Goal: Transaction & Acquisition: Purchase product/service

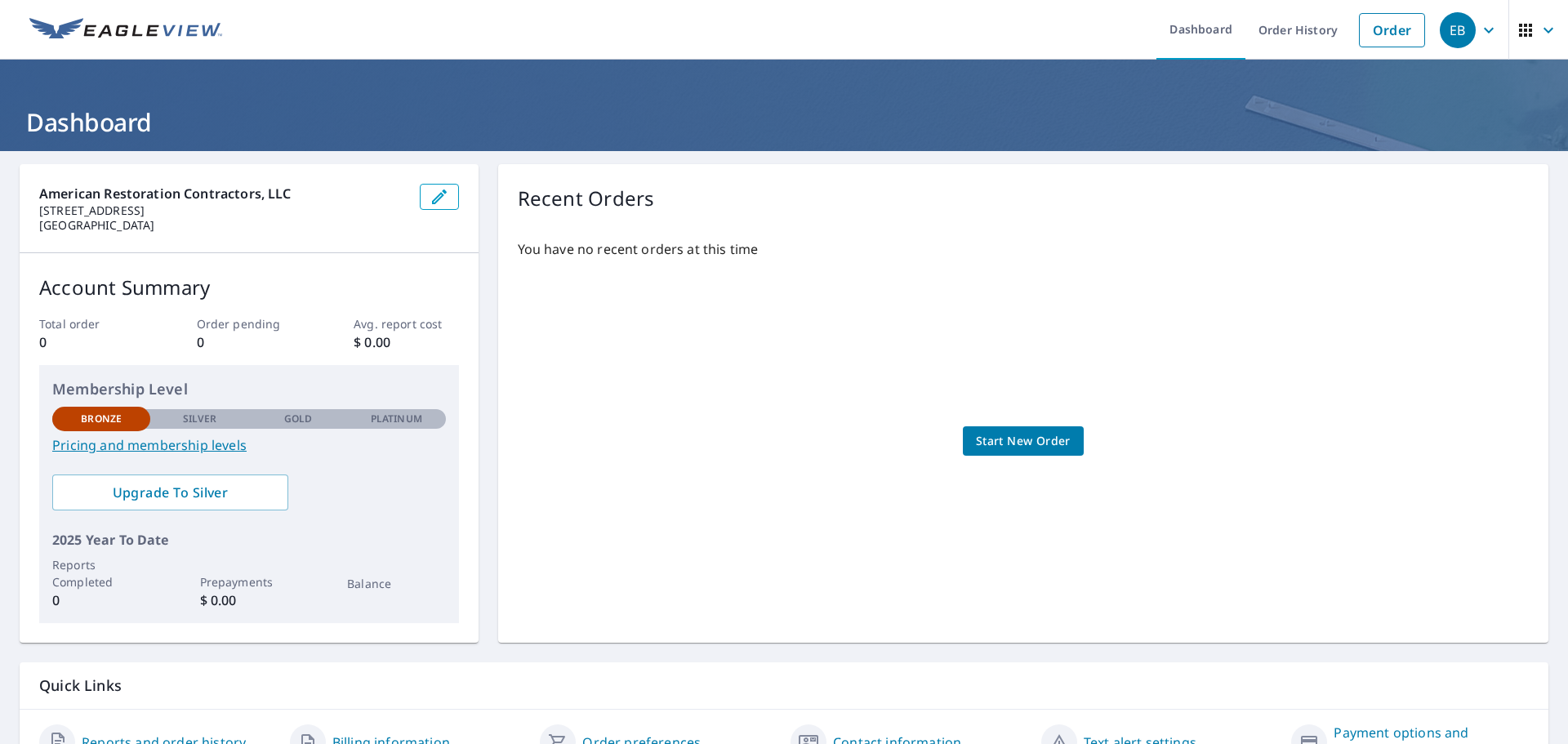
scroll to position [86, 0]
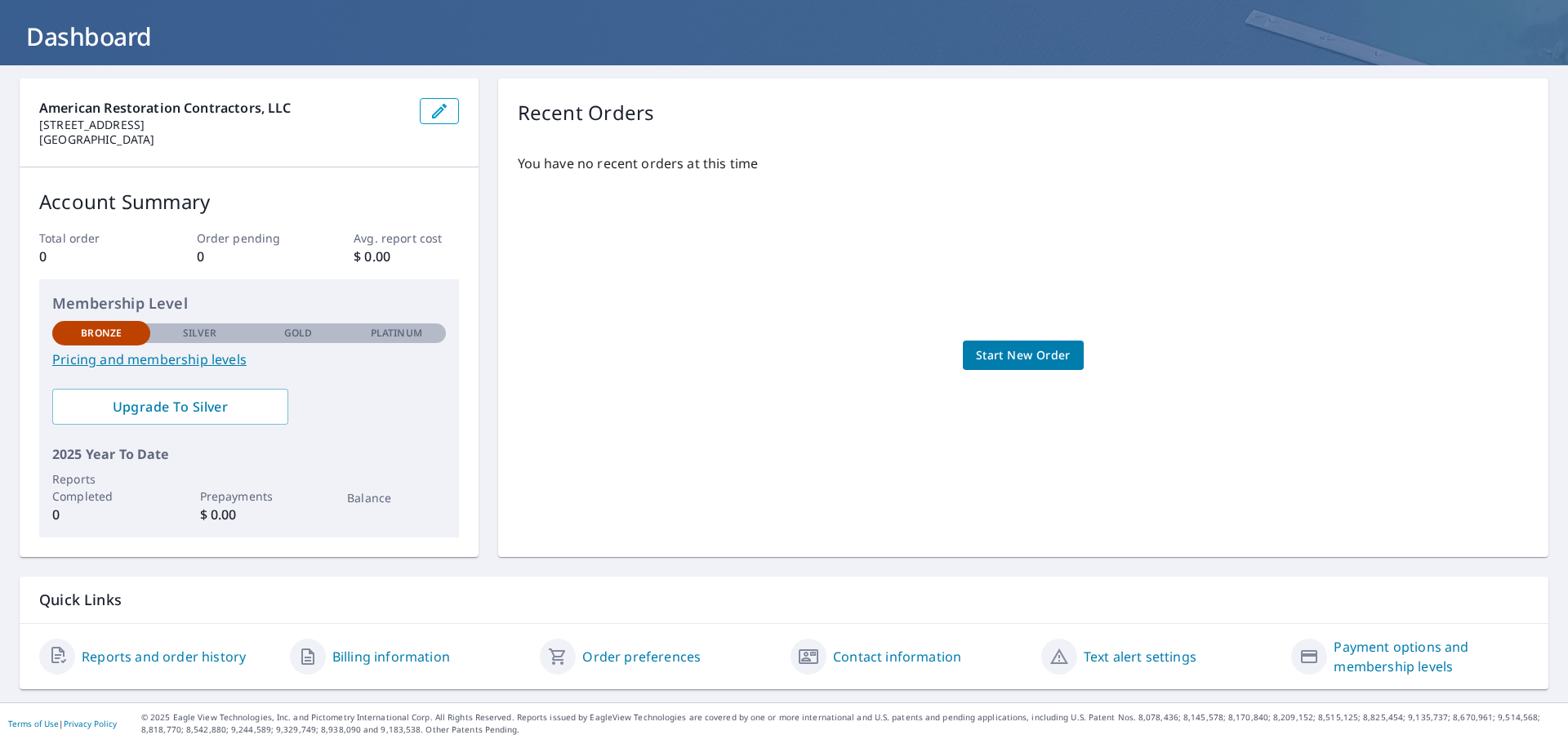
click at [195, 363] on link "Pricing and membership levels" at bounding box center [249, 359] width 394 height 19
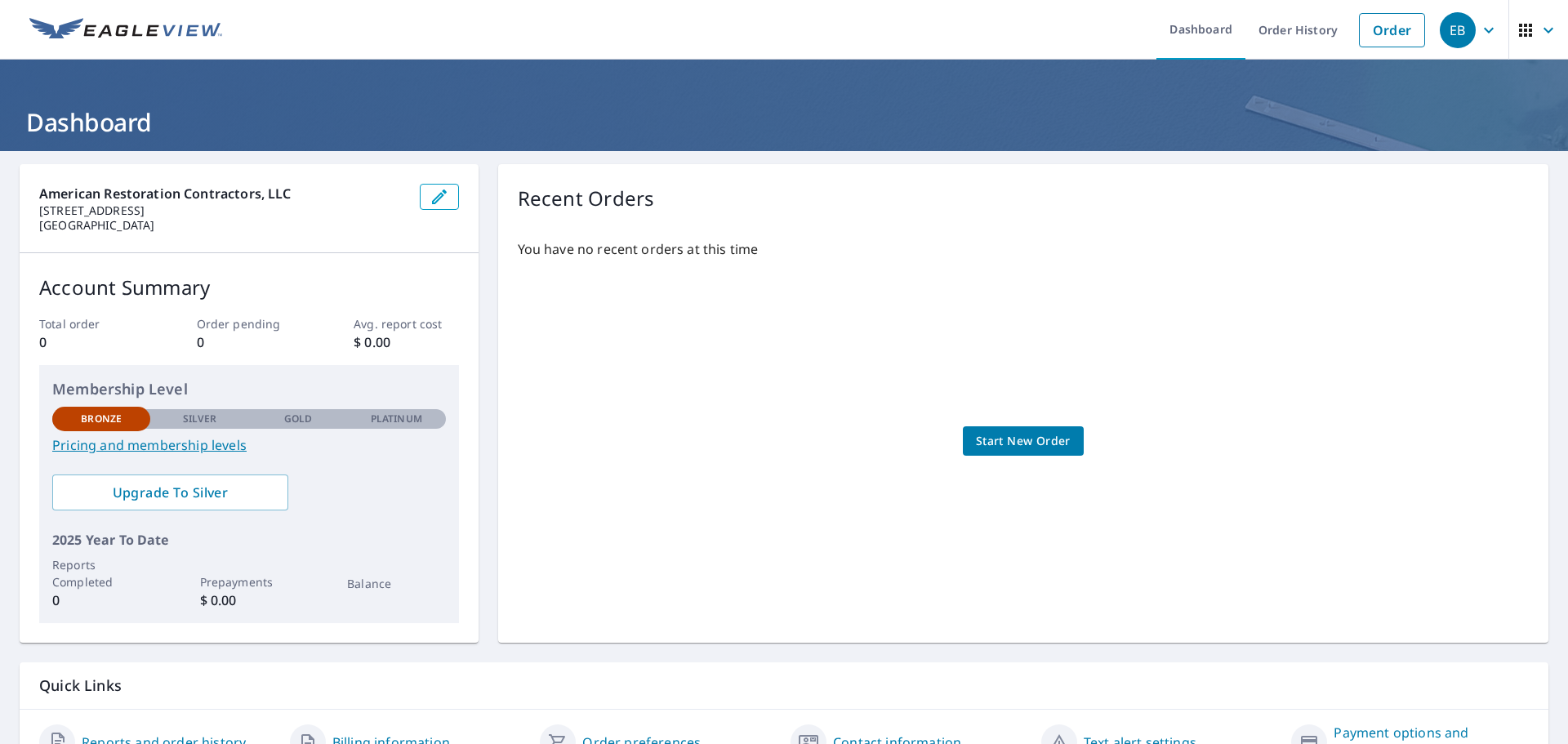
click at [175, 450] on link "Pricing and membership levels" at bounding box center [249, 445] width 394 height 19
click at [1482, 25] on icon "button" at bounding box center [1488, 30] width 19 height 19
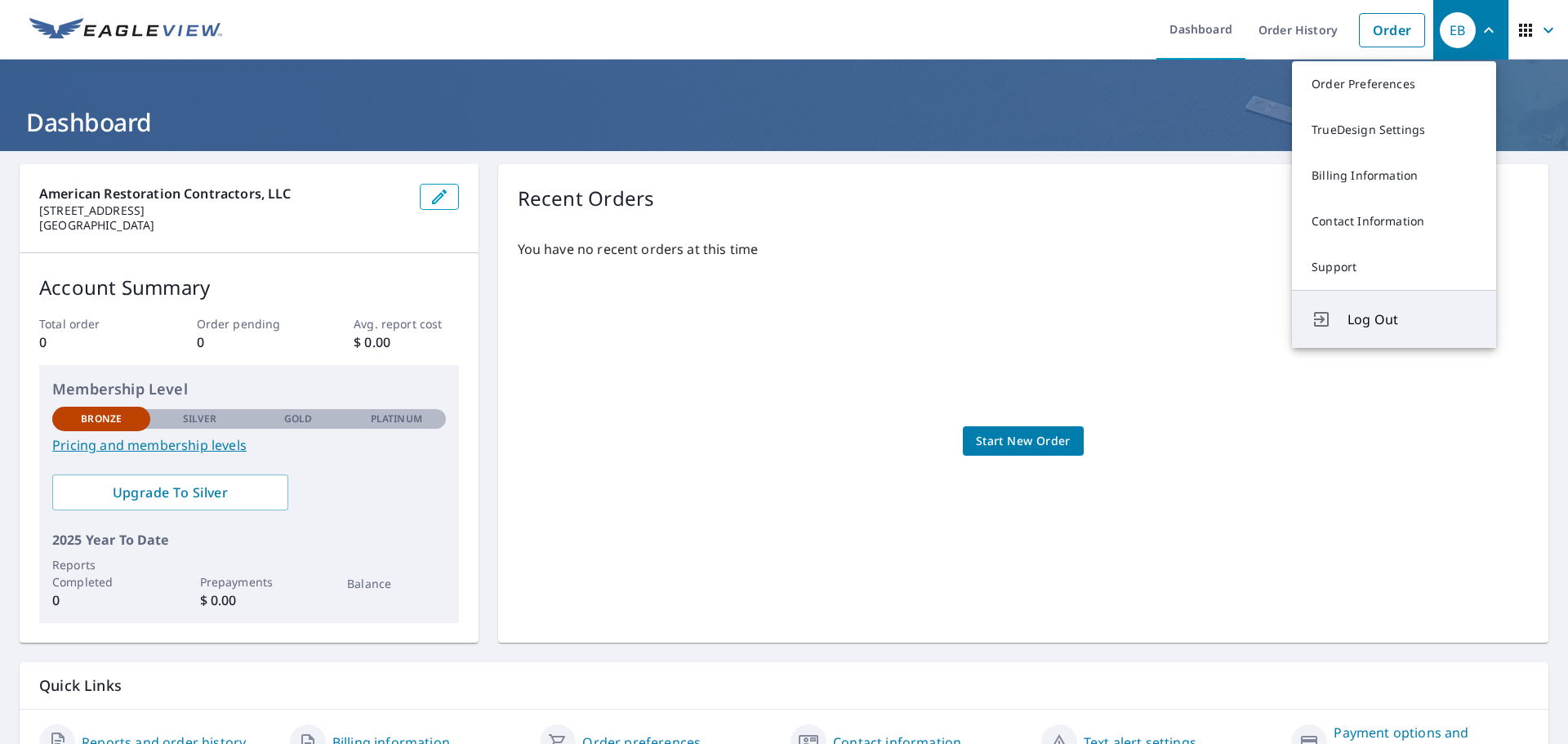
click at [1405, 325] on span "Log Out" at bounding box center [1412, 319] width 129 height 19
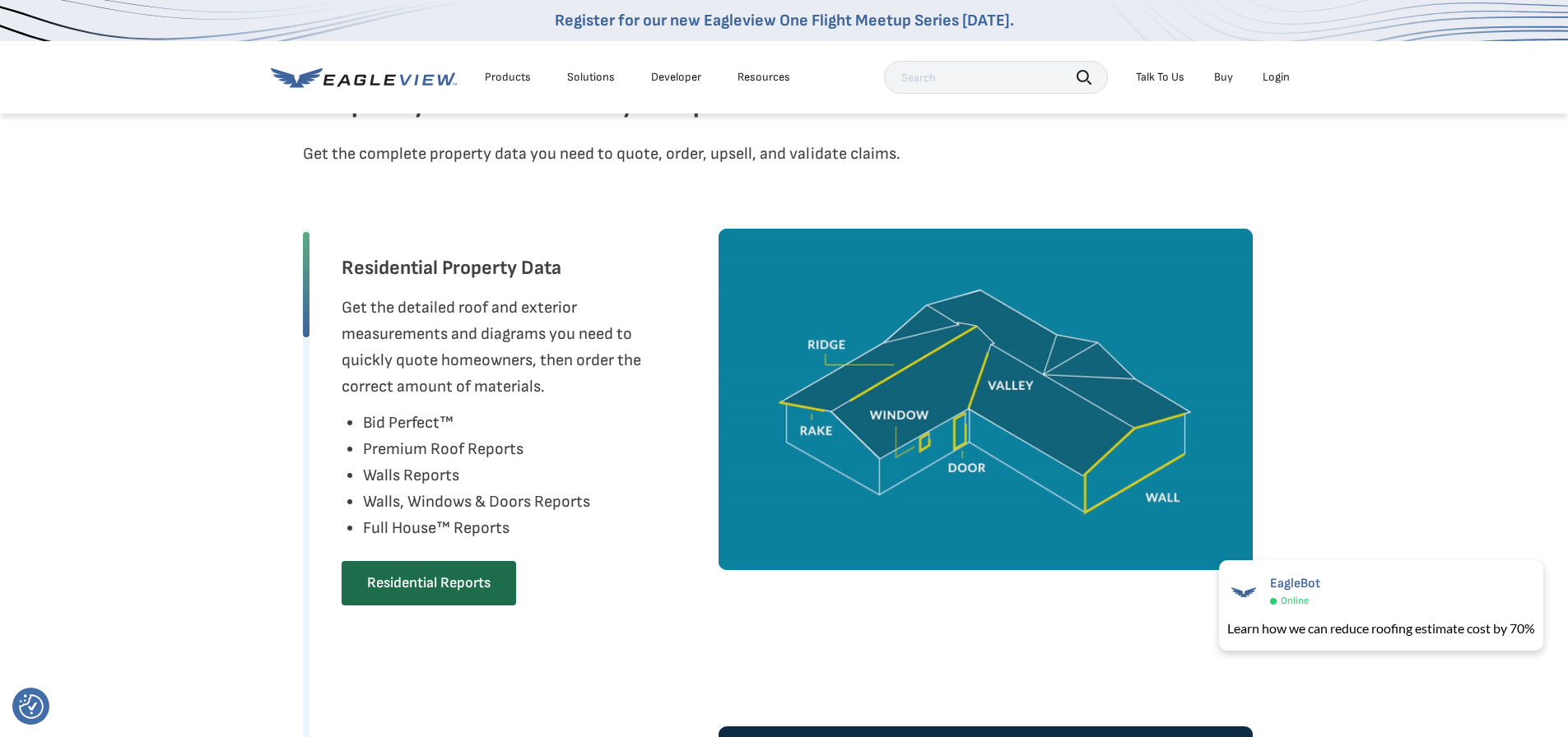
scroll to position [734, 7]
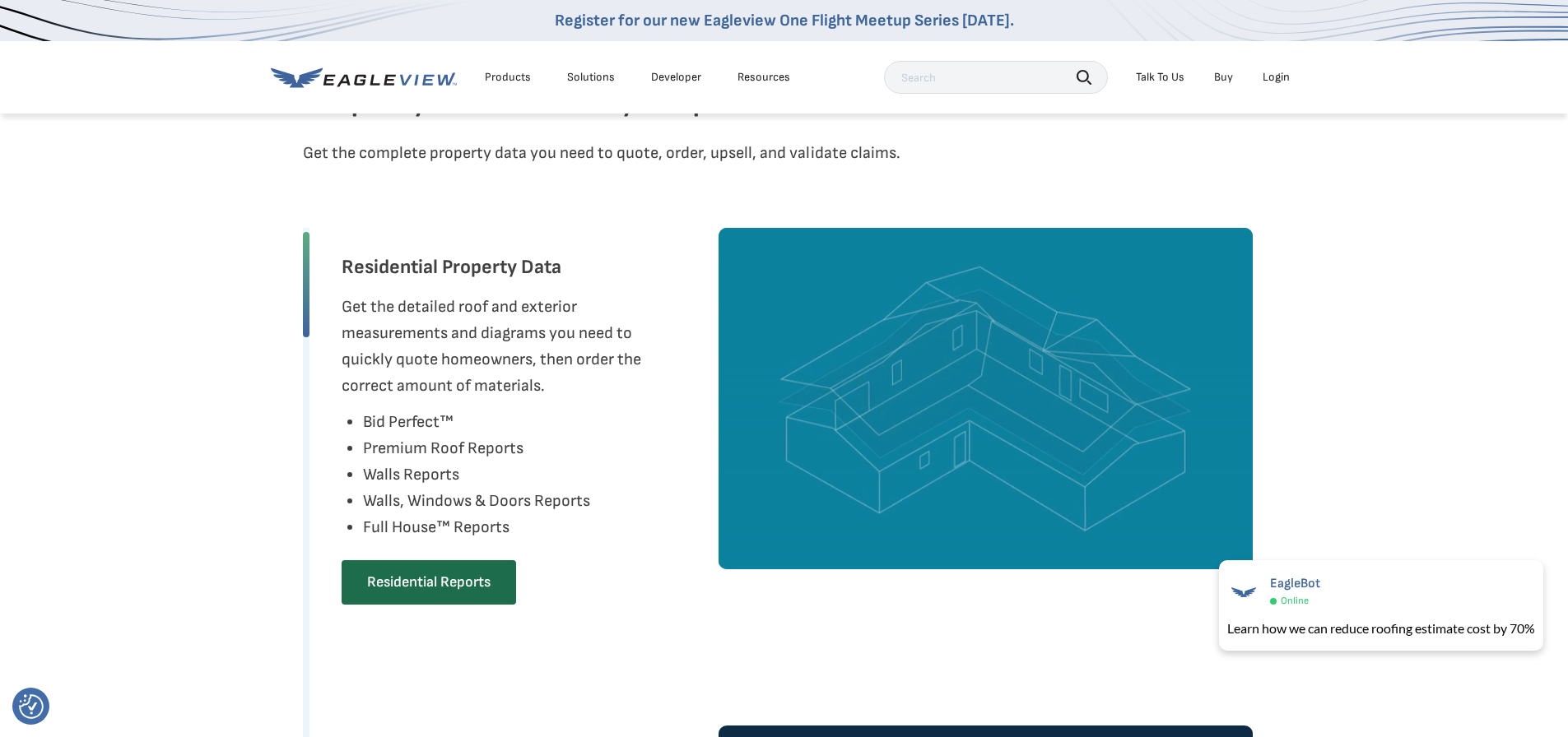
click at [421, 604] on div "Residential Reports" at bounding box center [428, 589] width 174 height 57
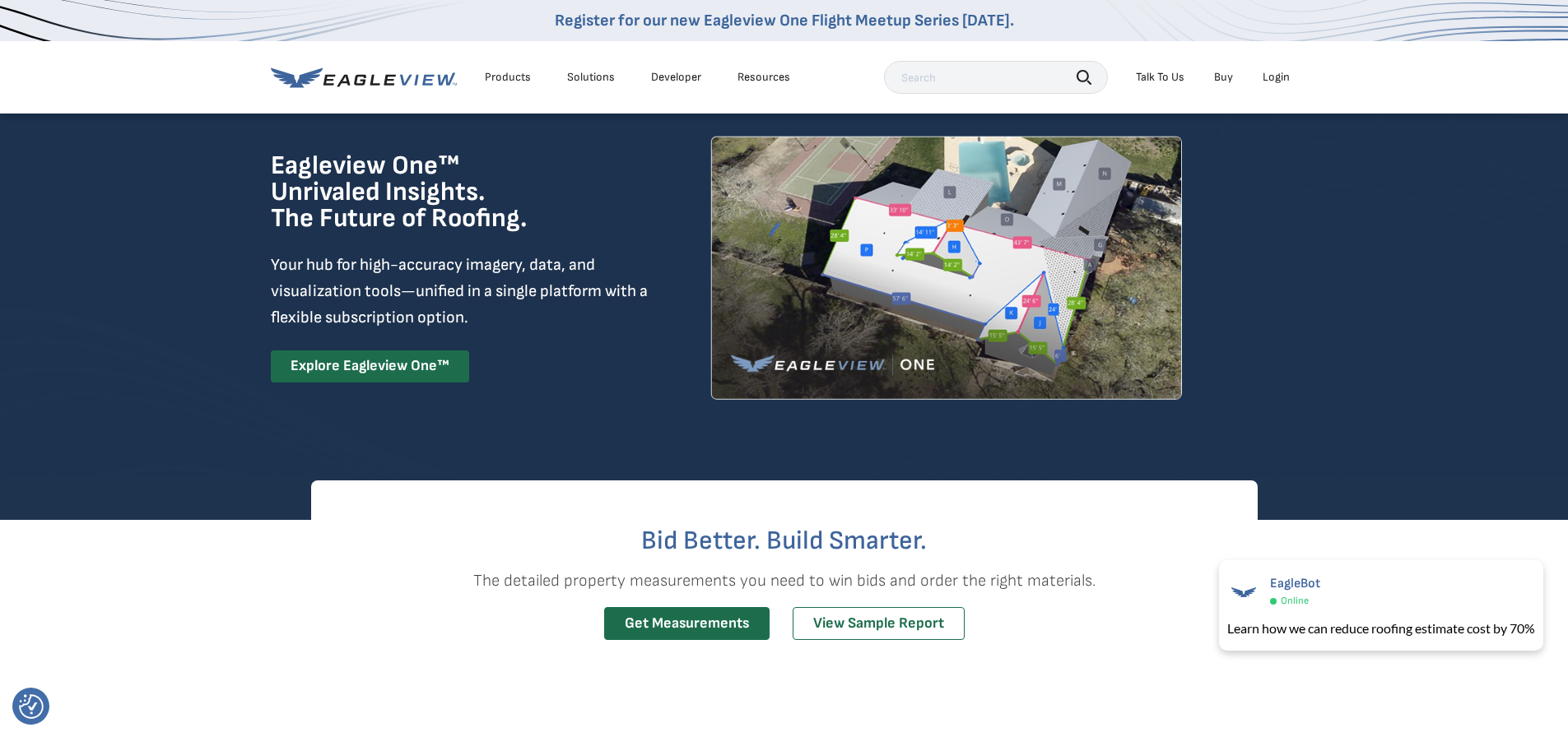
scroll to position [0, 7]
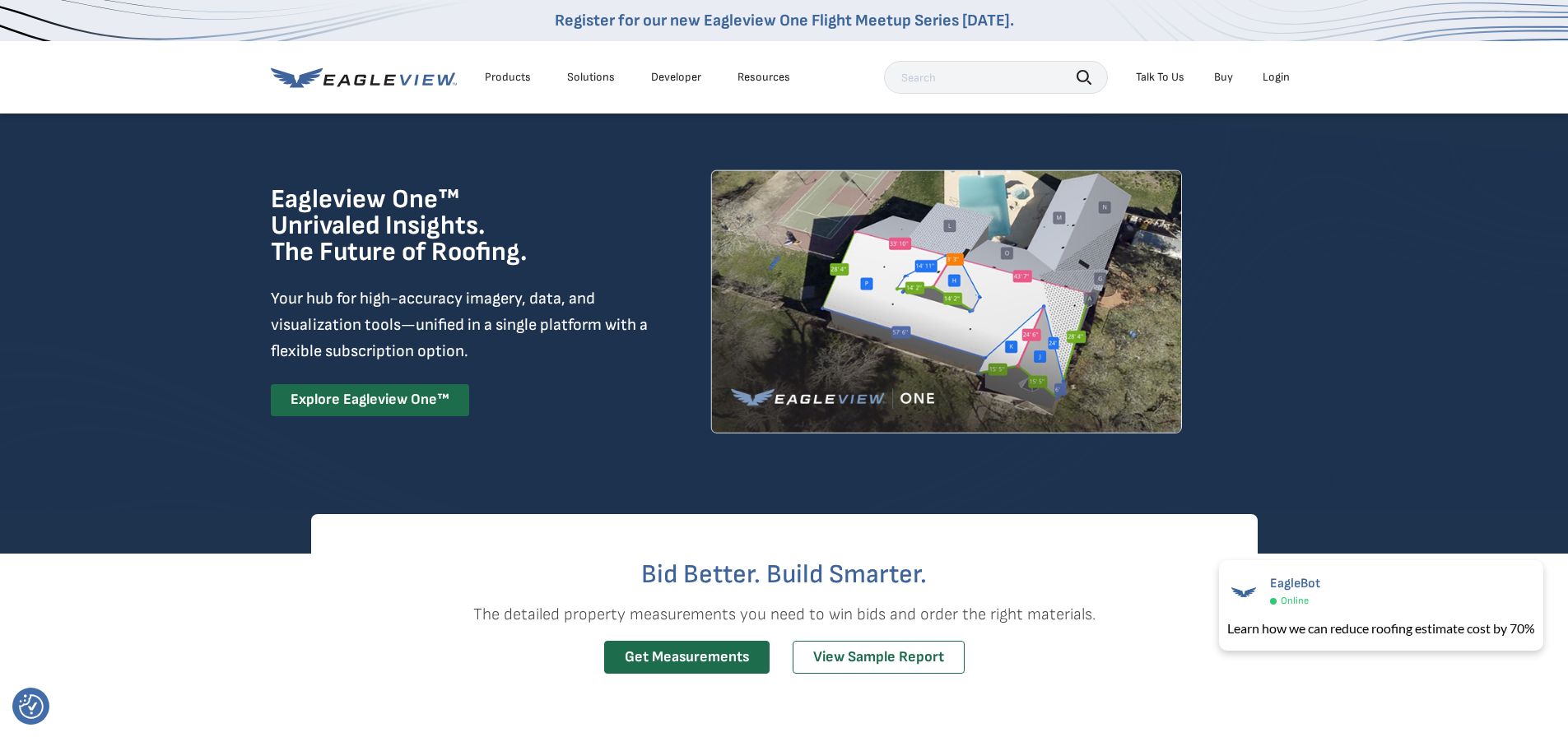
click at [587, 71] on div "Solutions" at bounding box center [591, 77] width 48 height 15
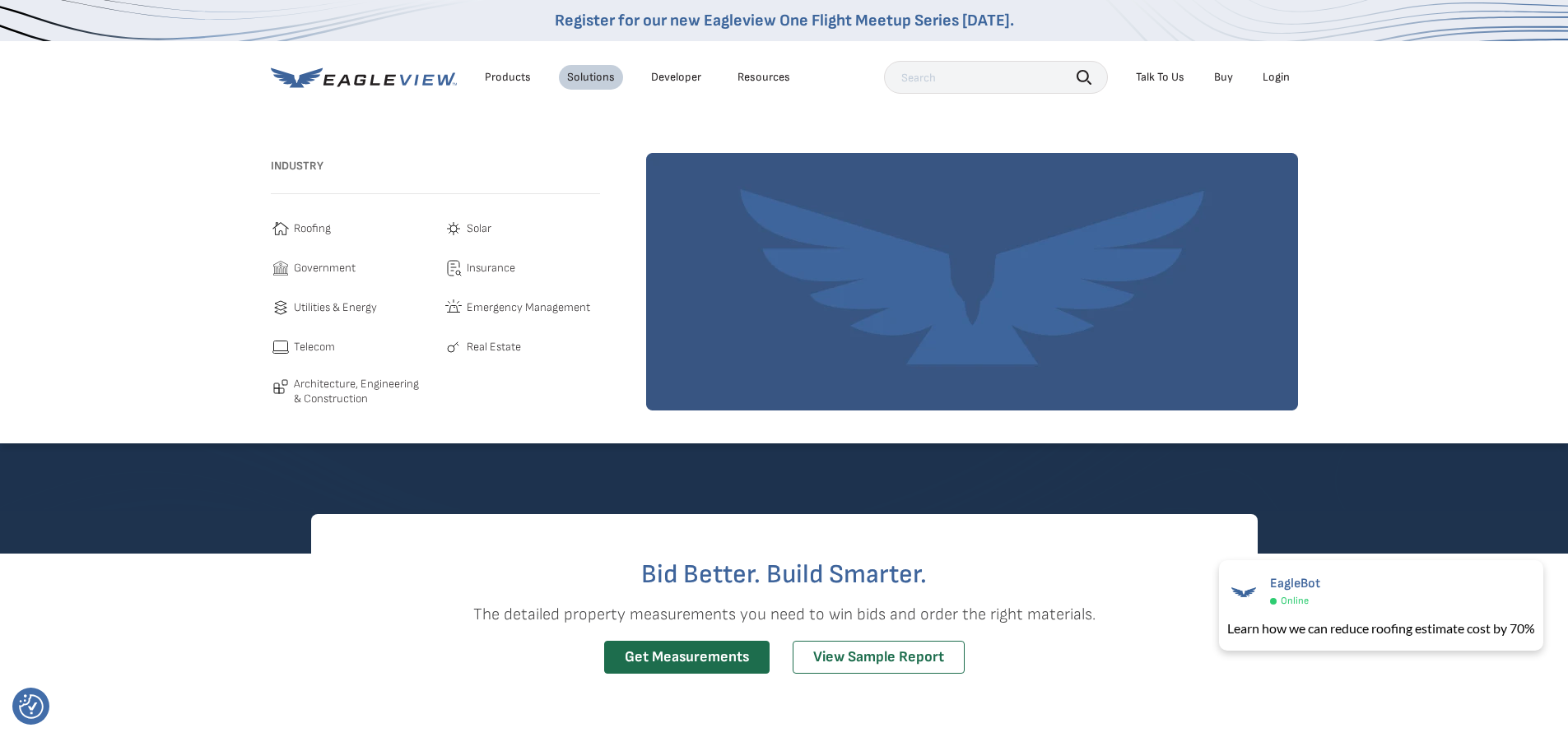
click at [587, 71] on div "Solutions" at bounding box center [591, 77] width 48 height 15
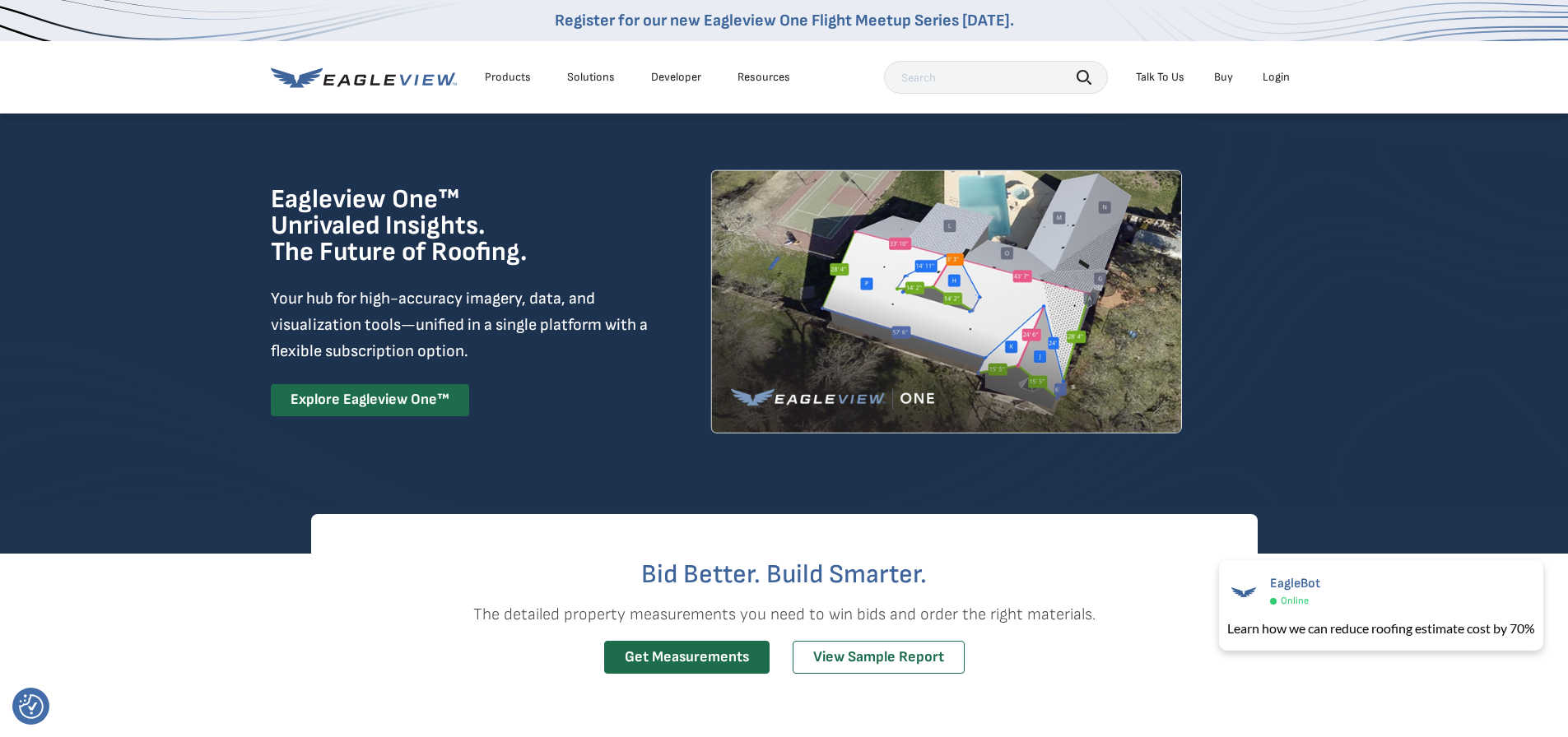
click at [587, 71] on div "Solutions" at bounding box center [591, 77] width 48 height 15
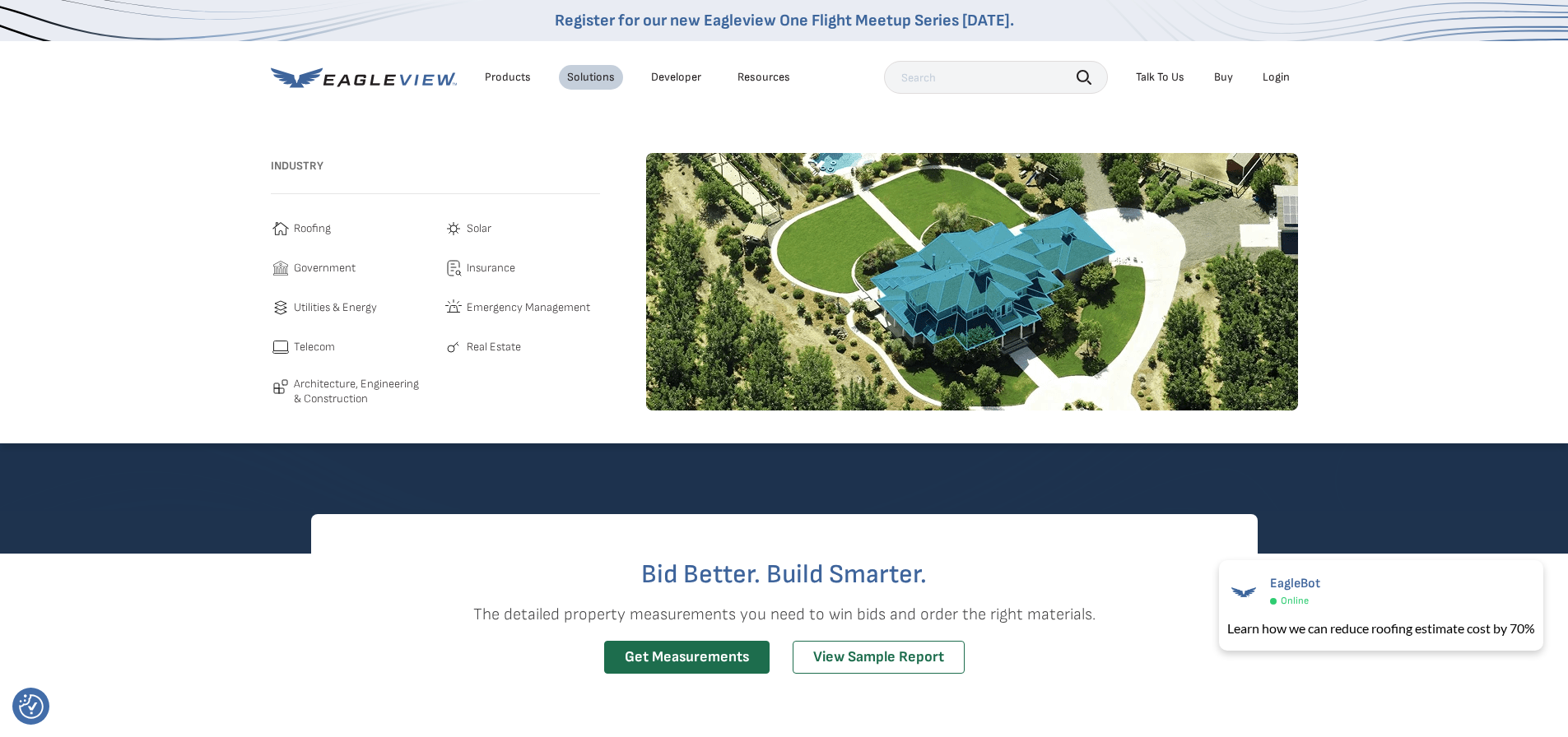
click at [323, 223] on span "Roofing" at bounding box center [312, 228] width 37 height 20
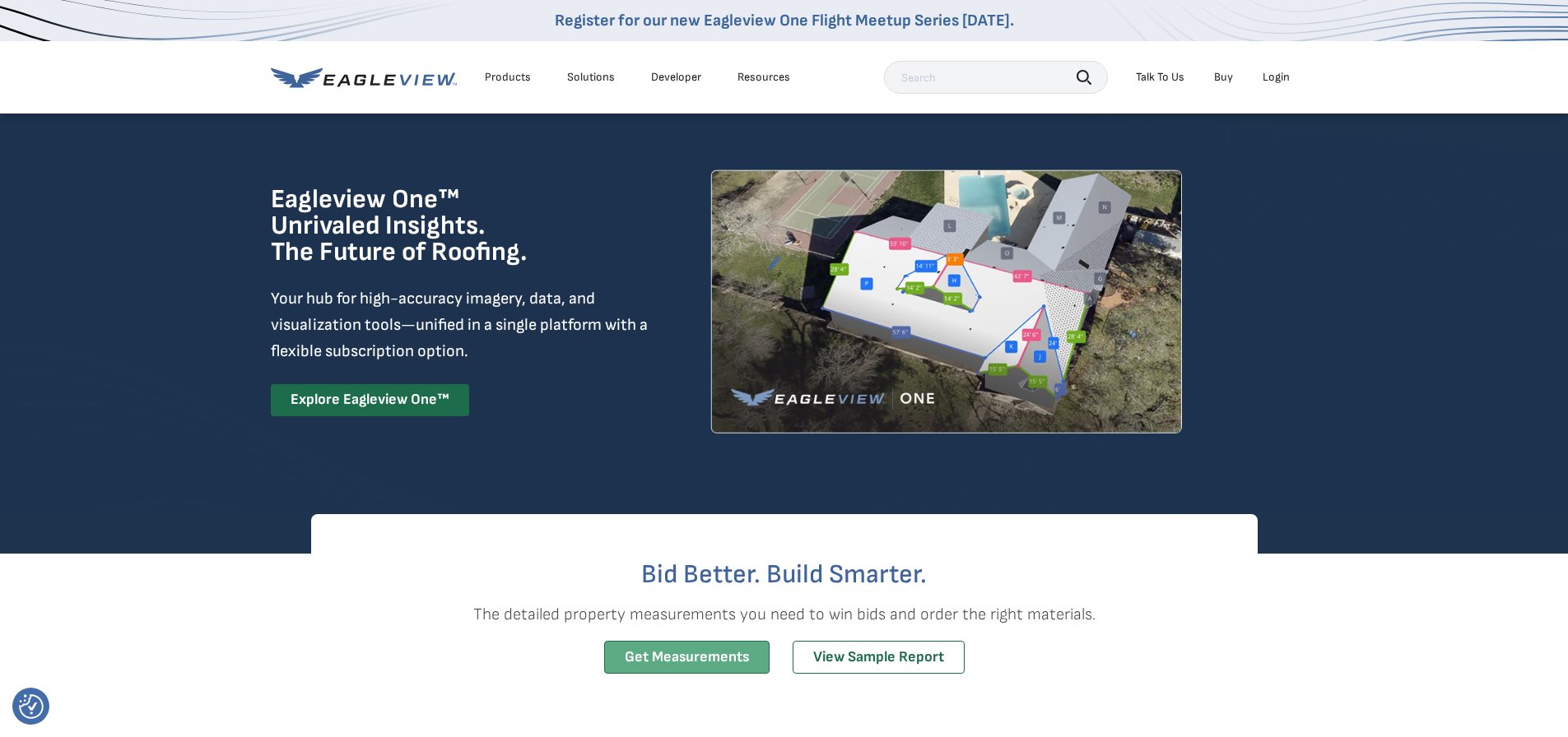
click at [671, 647] on link "Get Measurements" at bounding box center [687, 658] width 166 height 34
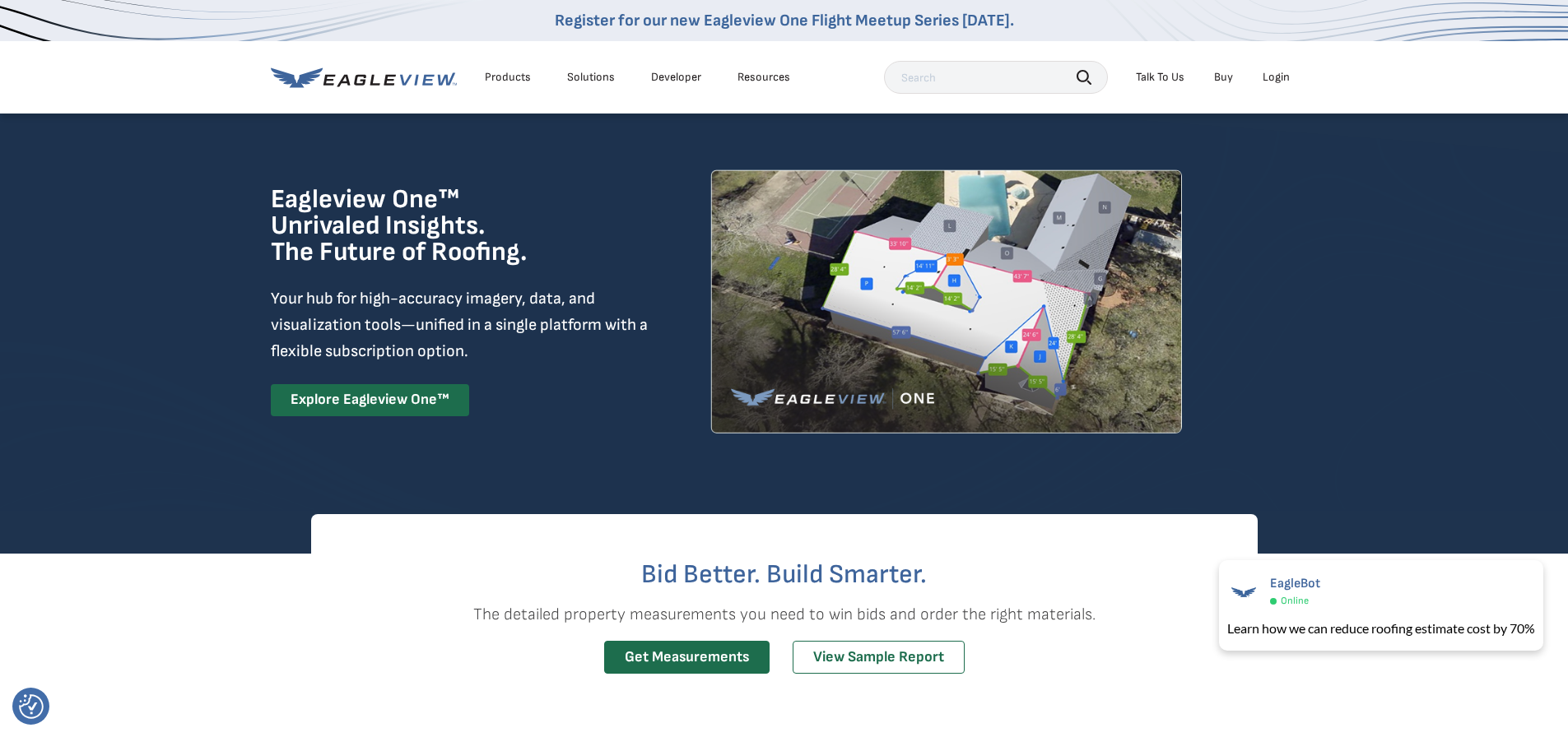
click at [872, 372] on img at bounding box center [946, 302] width 472 height 264
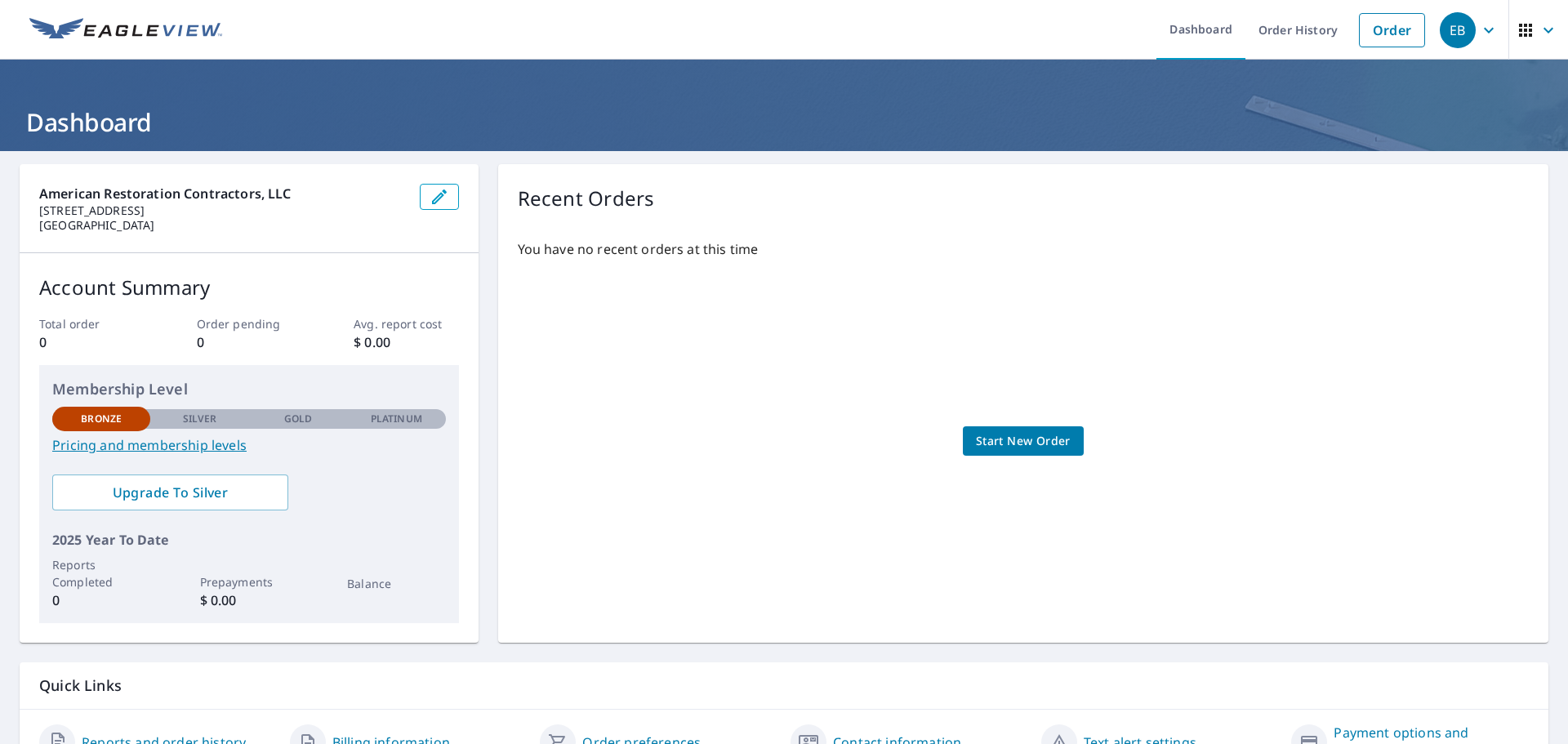
click at [184, 447] on link "Pricing and membership levels" at bounding box center [249, 445] width 394 height 19
click at [1479, 33] on icon "button" at bounding box center [1488, 30] width 19 height 19
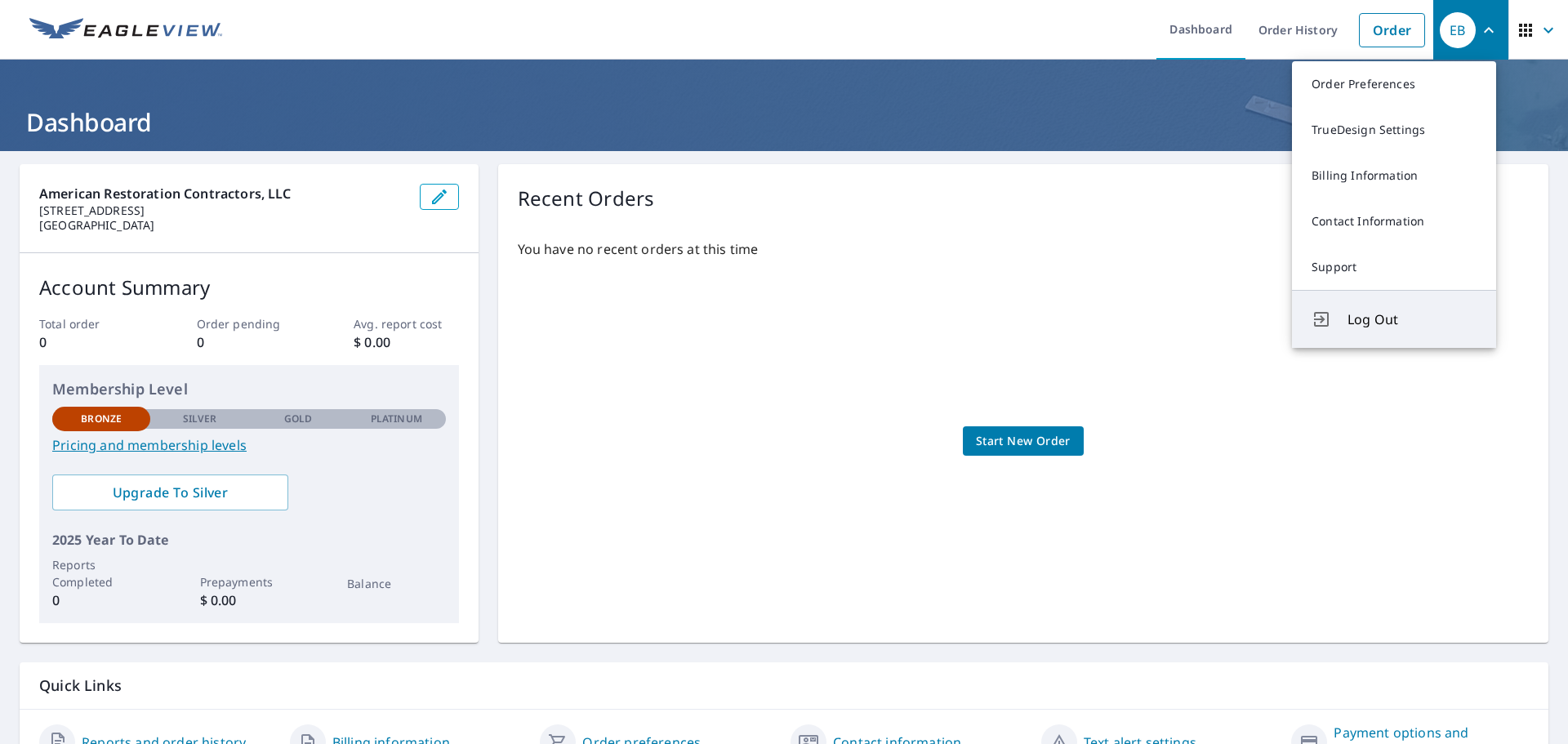
click at [1374, 325] on span "Log Out" at bounding box center [1412, 319] width 129 height 19
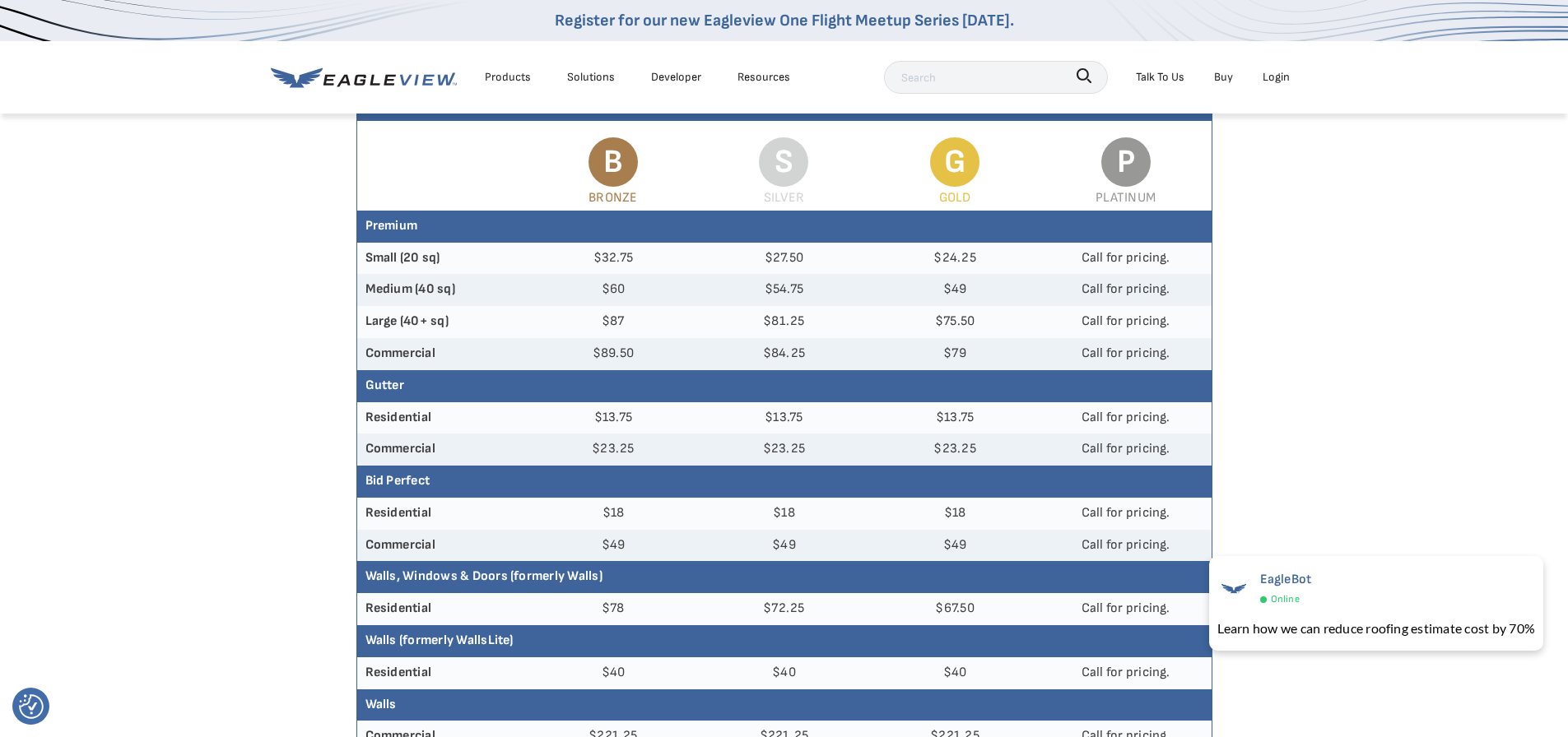
scroll to position [0, 7]
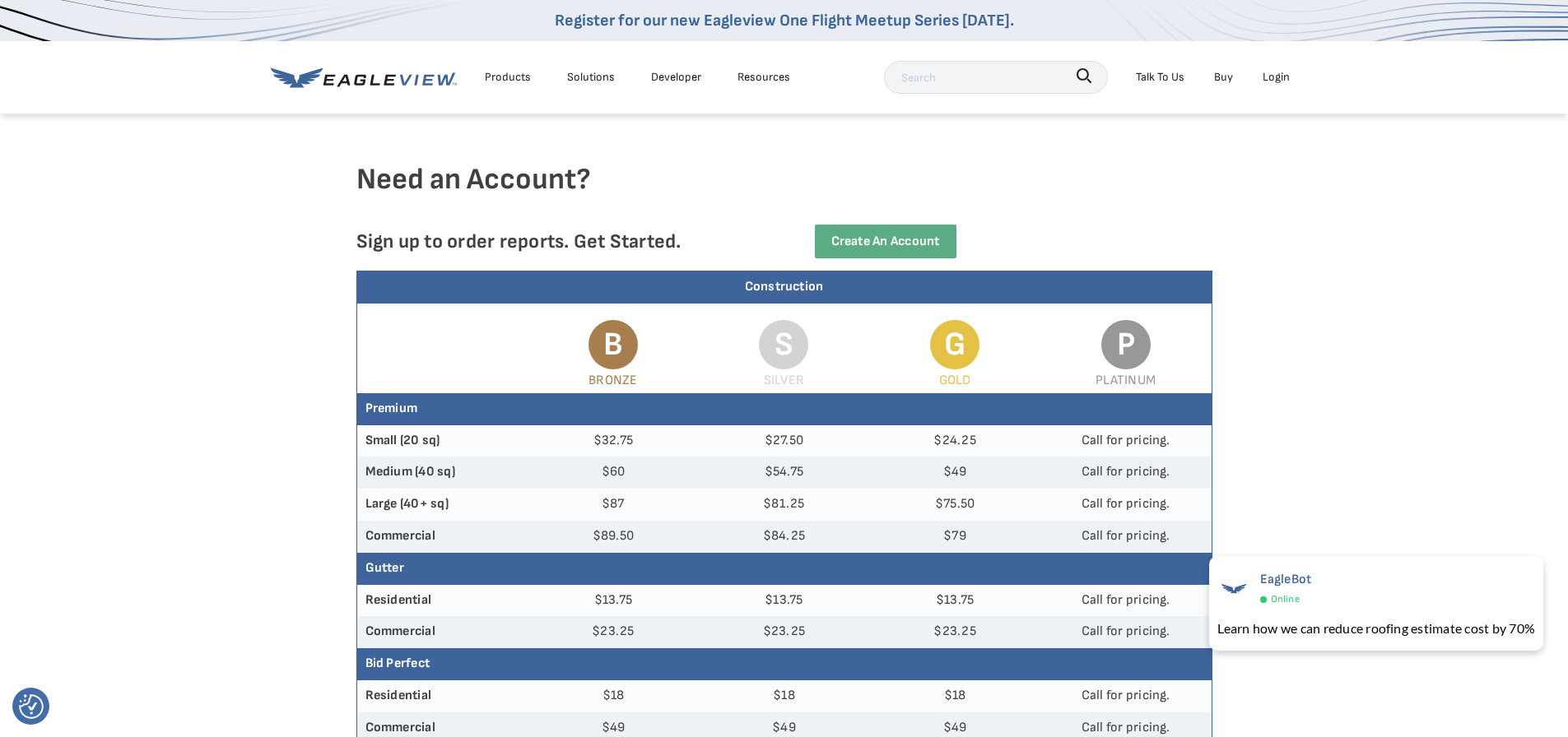
click at [1230, 73] on link "Buy" at bounding box center [1223, 77] width 19 height 20
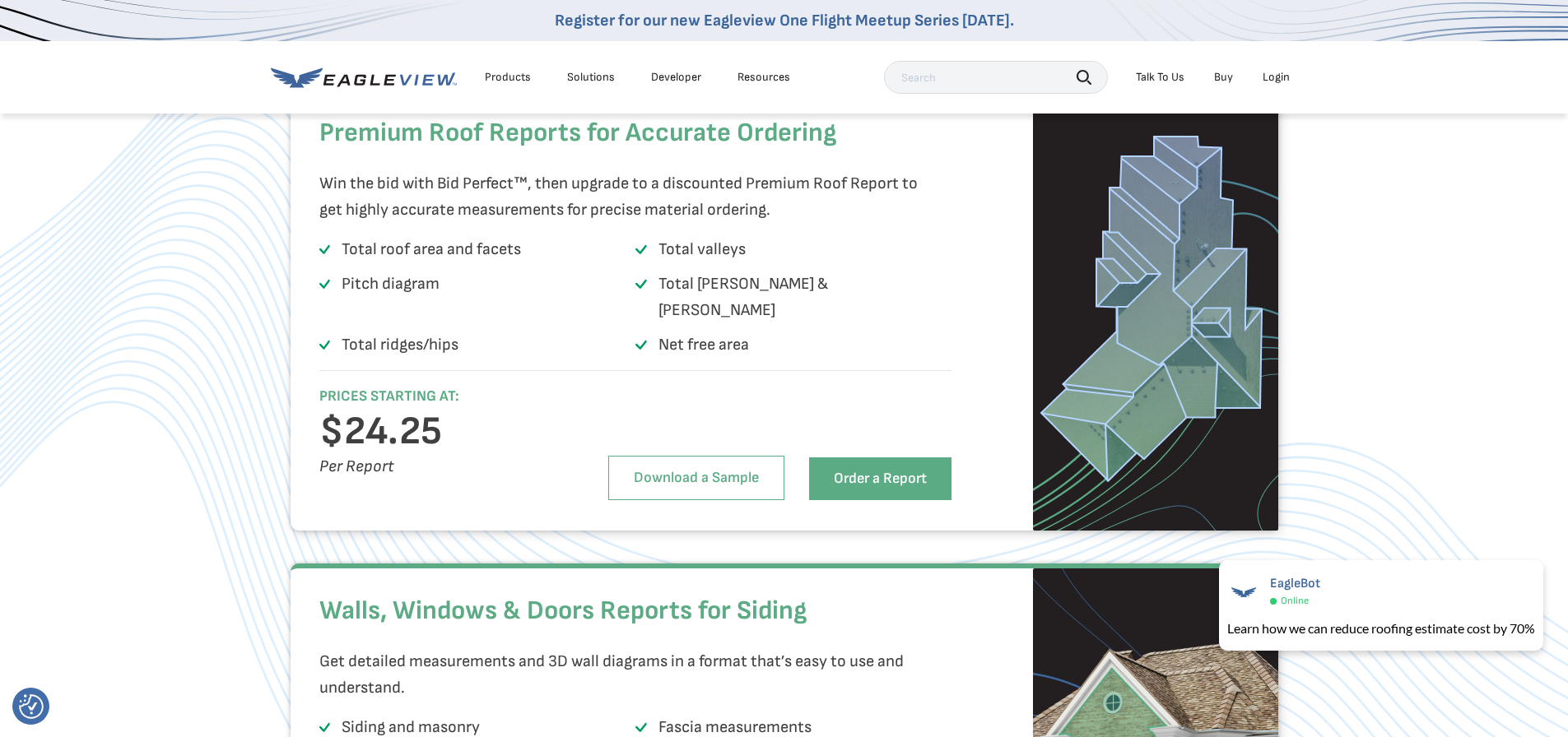
scroll to position [2313, 3]
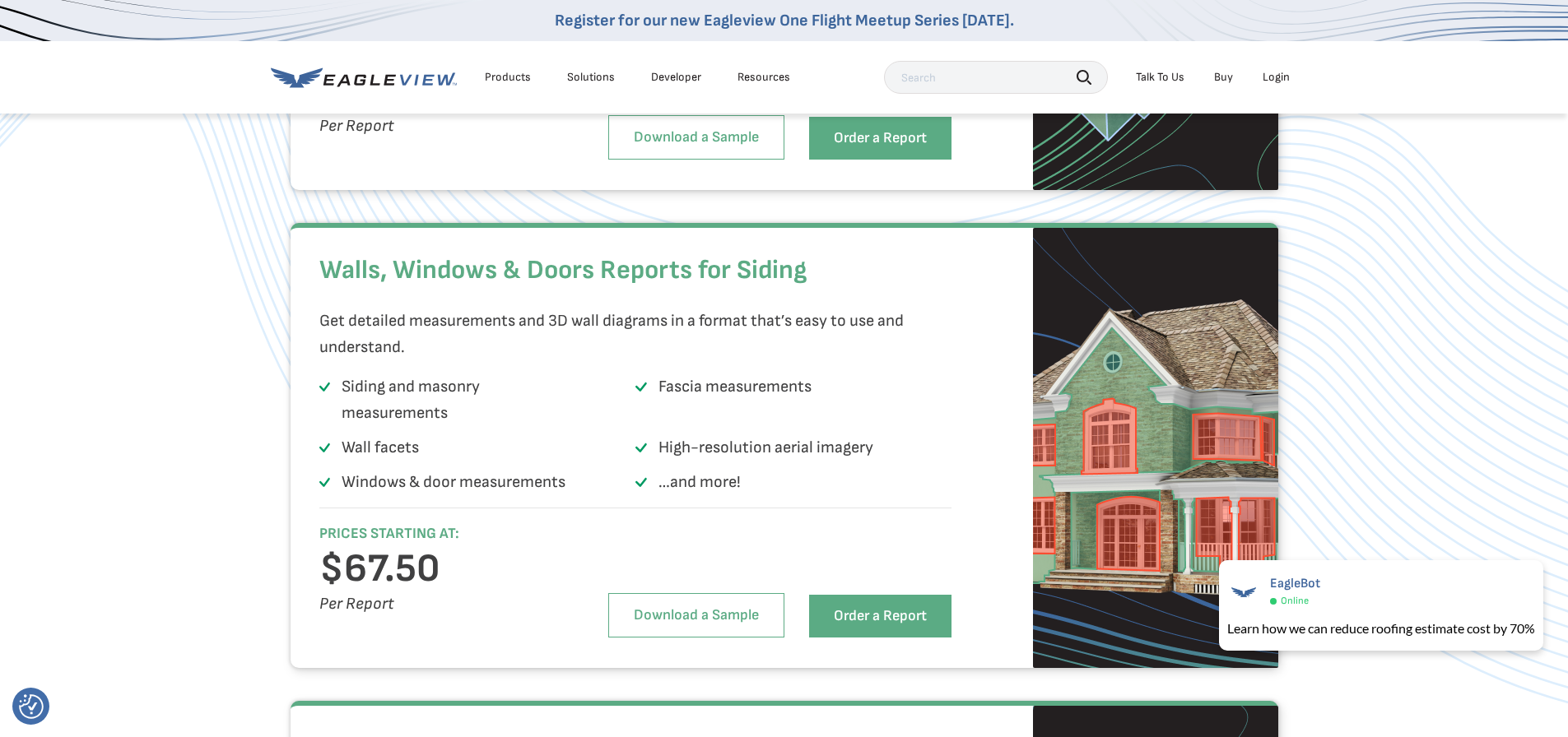
scroll to position [2657, 3]
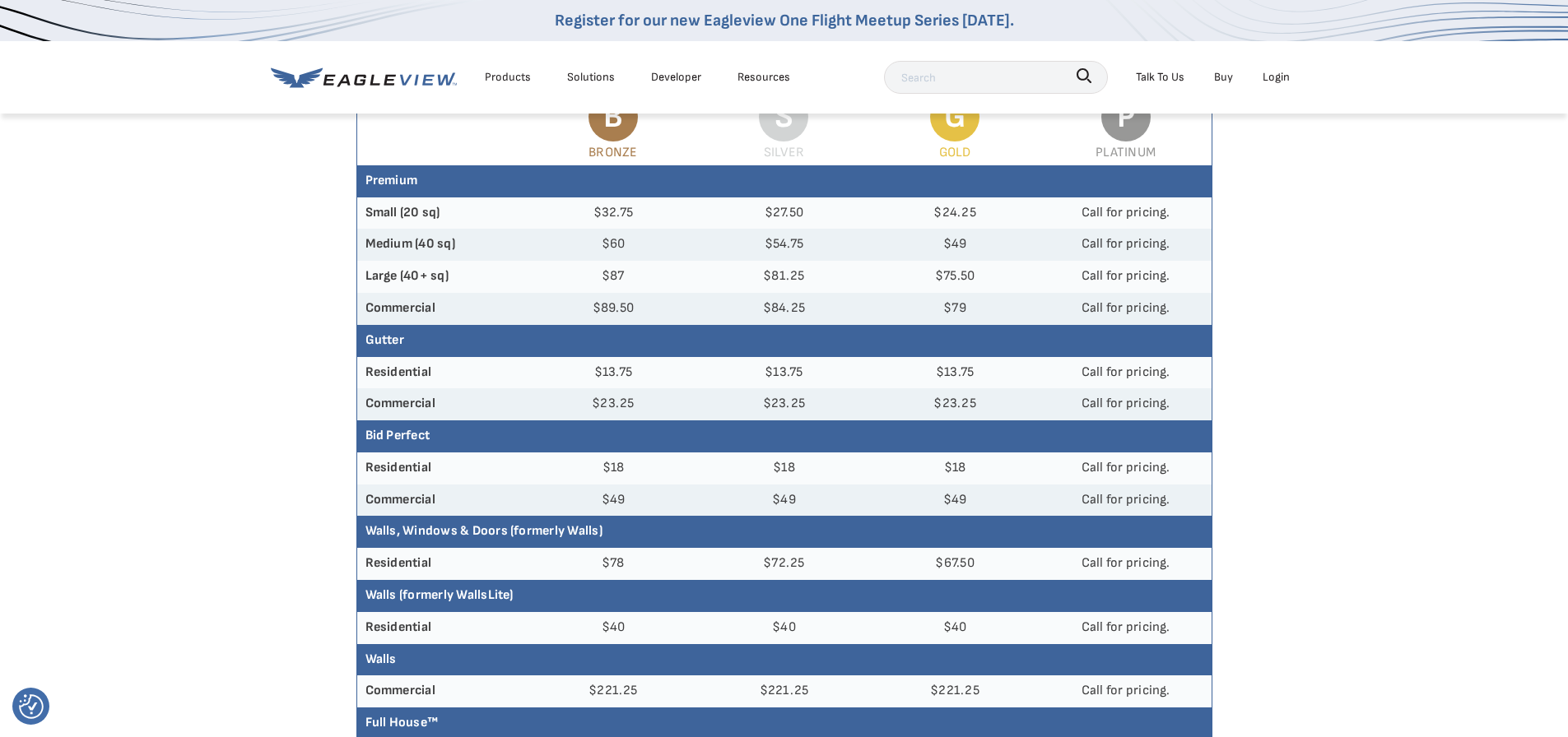
scroll to position [229, 7]
